Goal: Task Accomplishment & Management: Complete application form

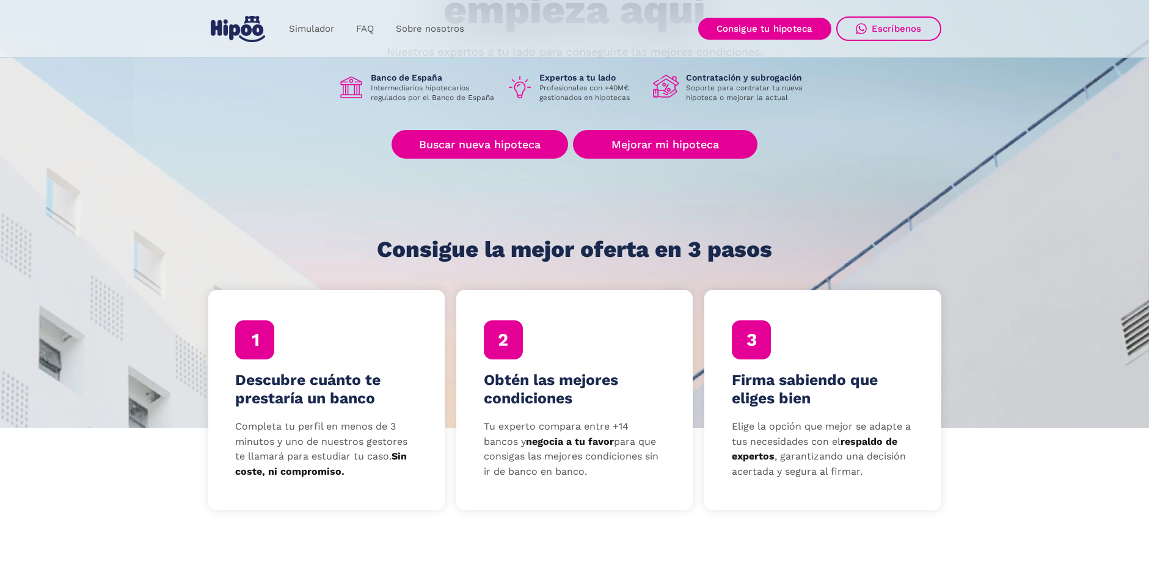
scroll to position [183, 0]
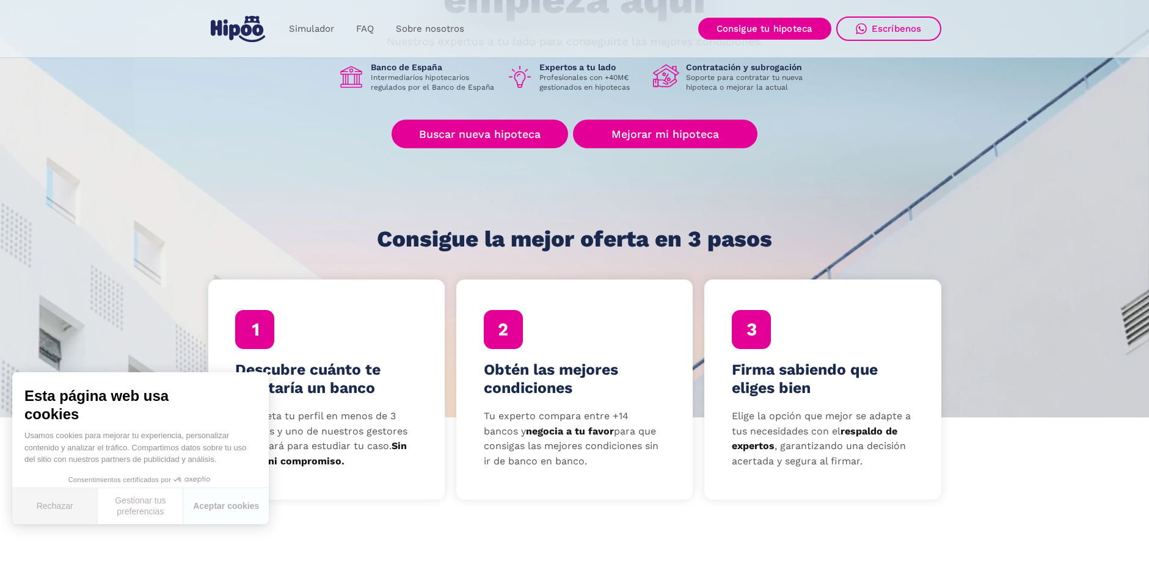
click at [66, 505] on button "Rechazar" at bounding box center [55, 507] width 86 height 36
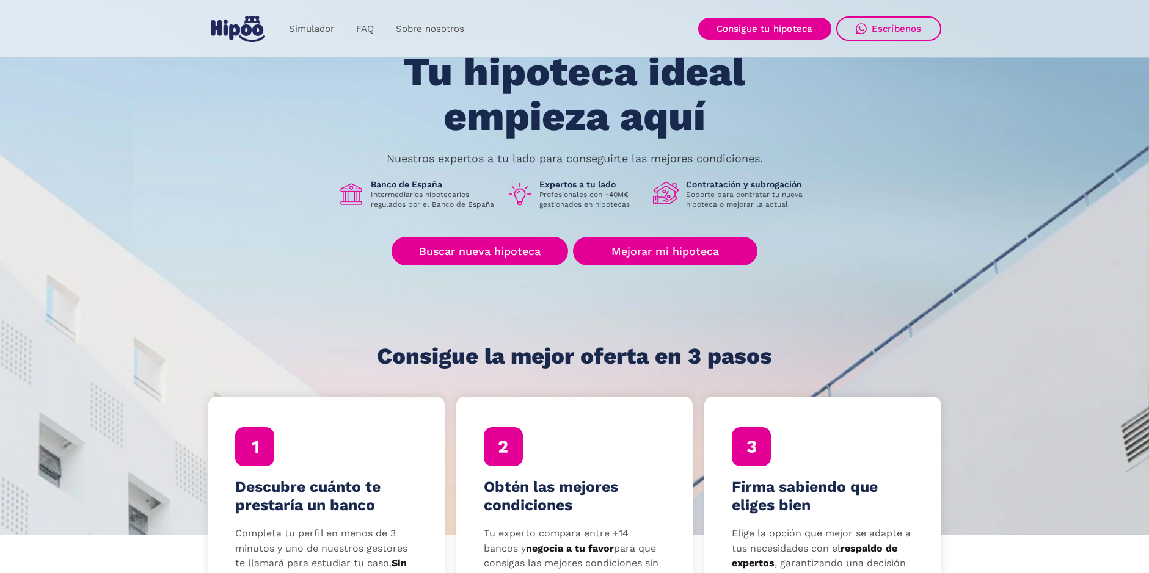
scroll to position [61, 0]
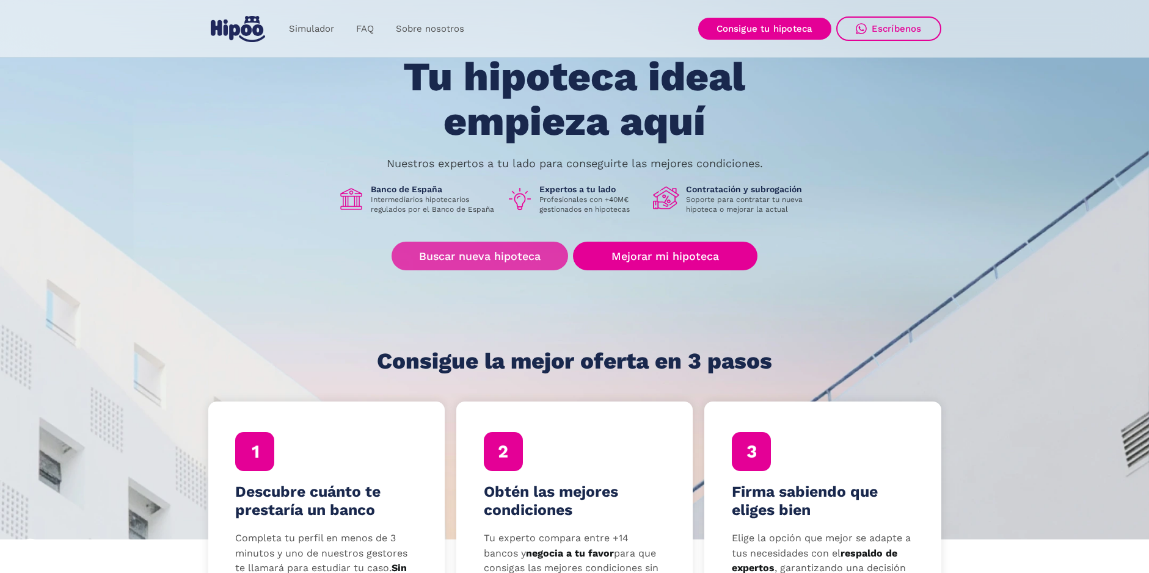
click at [489, 259] on link "Buscar nueva hipoteca" at bounding box center [479, 256] width 177 height 29
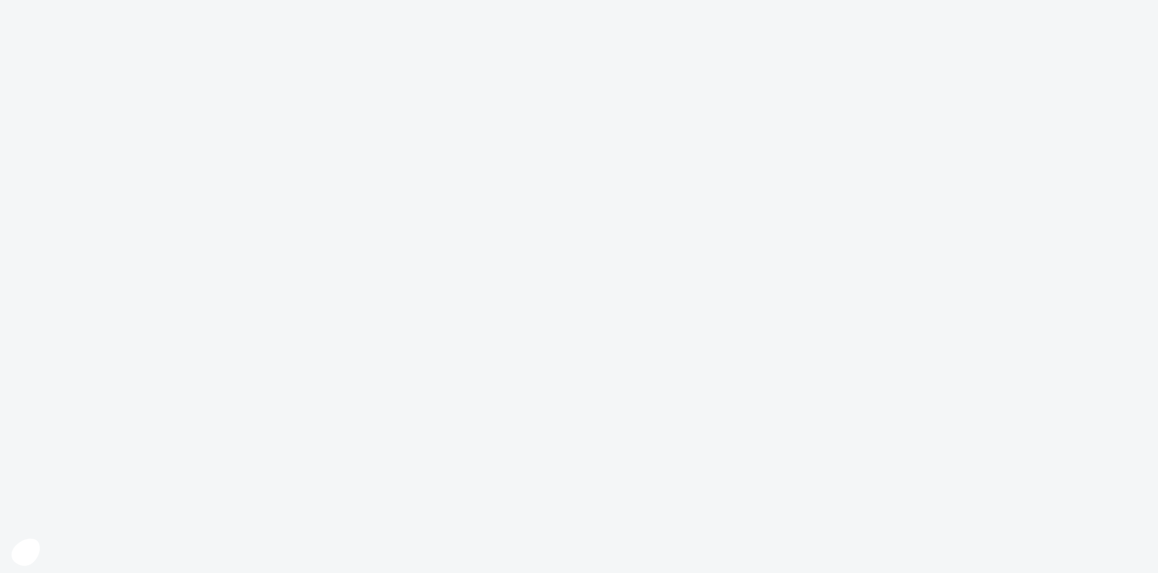
click at [415, 311] on body at bounding box center [579, 286] width 1158 height 573
